Goal: Task Accomplishment & Management: Use online tool/utility

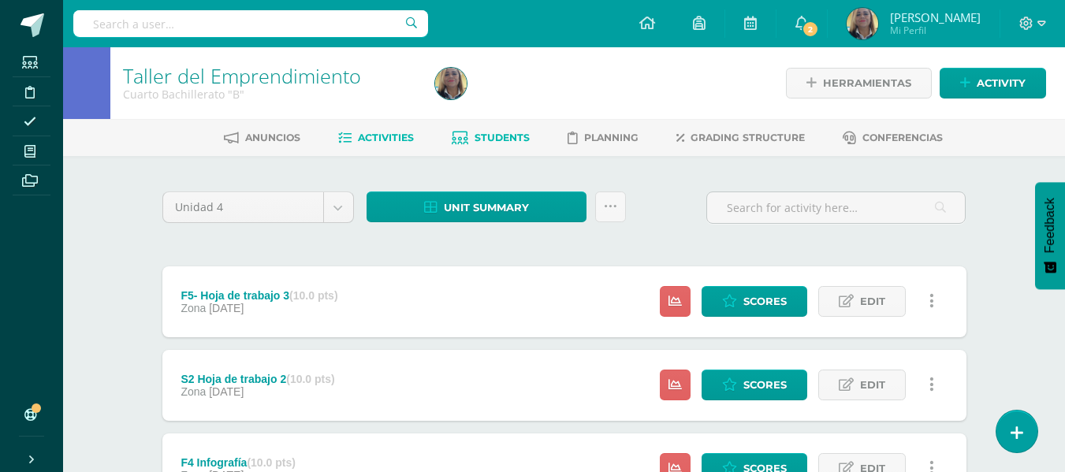
click at [494, 141] on span "Students" at bounding box center [502, 138] width 55 height 12
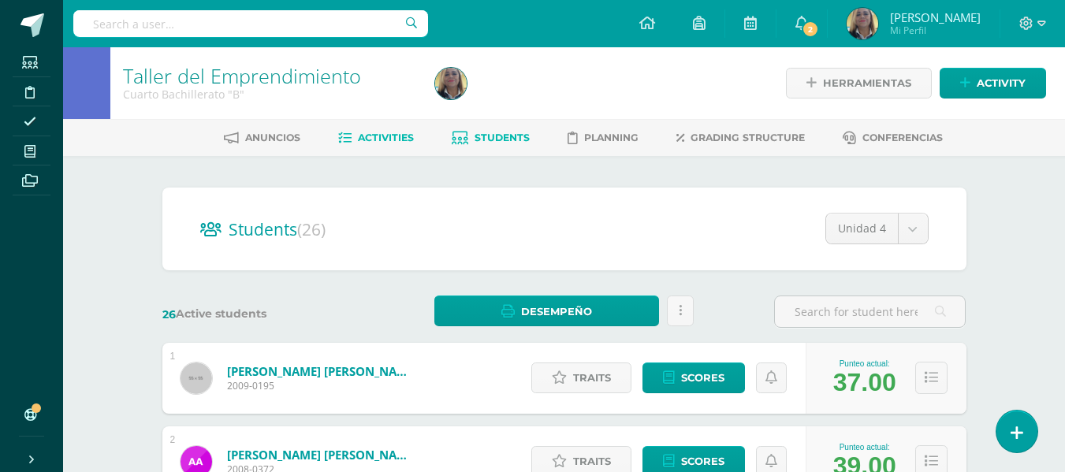
click at [390, 140] on span "Activities" at bounding box center [386, 138] width 56 height 12
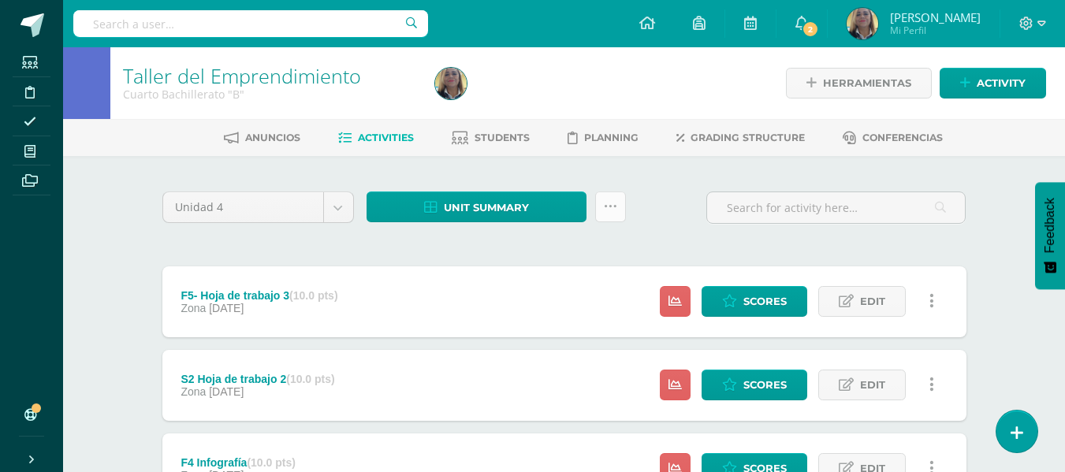
click at [605, 203] on icon at bounding box center [610, 206] width 13 height 13
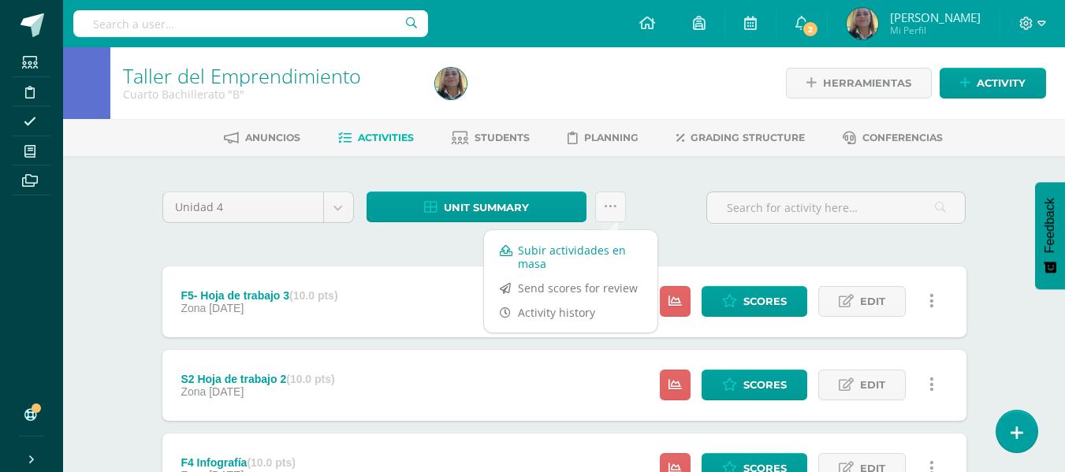
click at [571, 257] on link "Subir actividades en masa" at bounding box center [570, 257] width 173 height 38
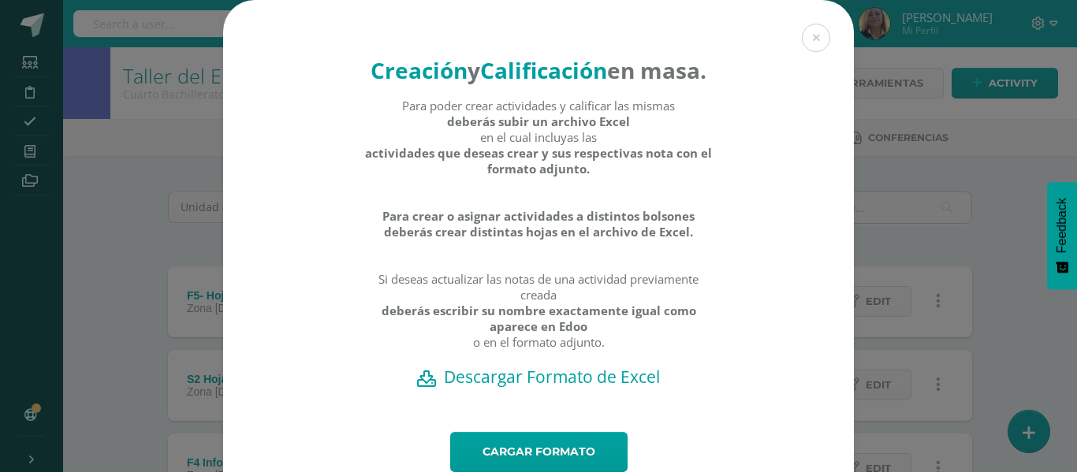
click at [531, 388] on h2 "Descargar Formato de Excel" at bounding box center [539, 377] width 576 height 22
click at [566, 465] on link "Cargar formato" at bounding box center [538, 452] width 177 height 40
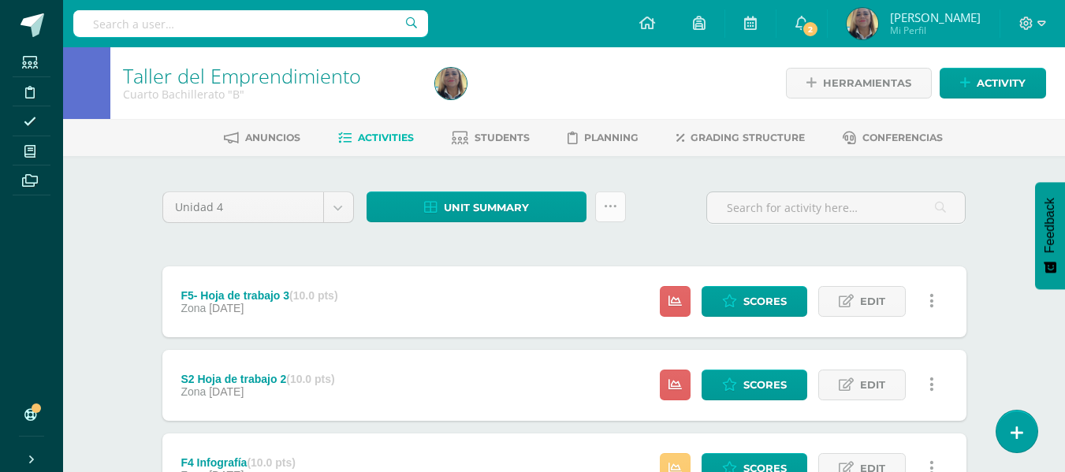
click at [611, 207] on icon at bounding box center [610, 206] width 13 height 13
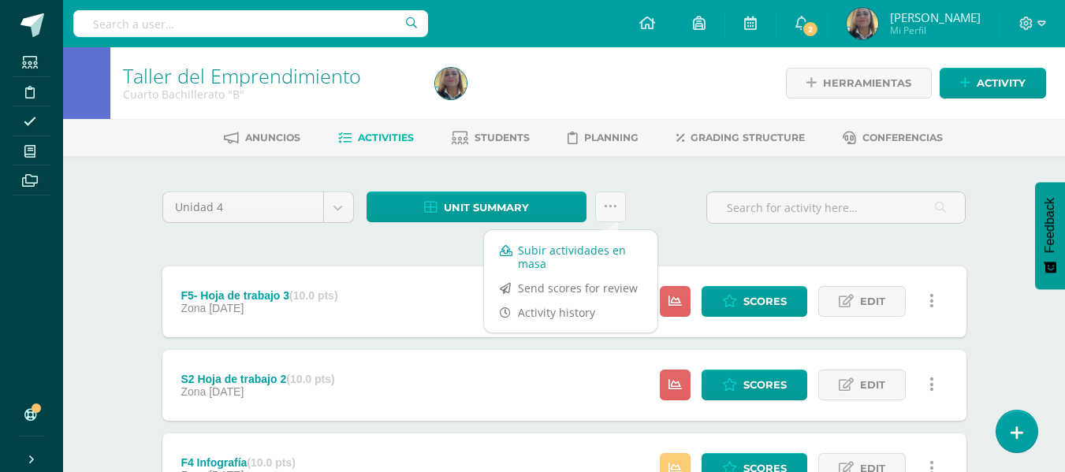
click at [539, 260] on link "Subir actividades en masa" at bounding box center [570, 257] width 173 height 38
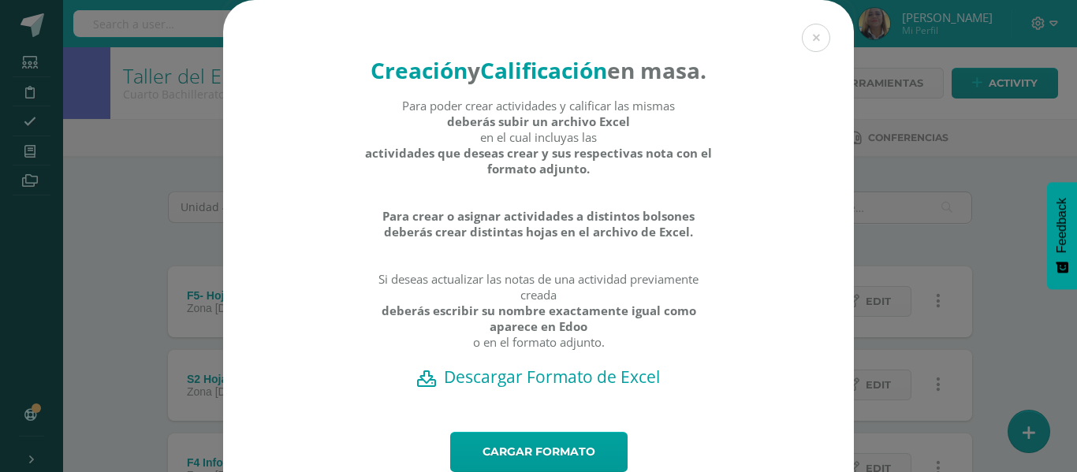
click at [578, 432] on div "Creación y Calificación en masa. Para poder crear actividades y calificar las m…" at bounding box center [538, 216] width 631 height 432
click at [577, 463] on link "Cargar formato" at bounding box center [538, 452] width 177 height 40
